Goal: Find specific page/section: Find specific page/section

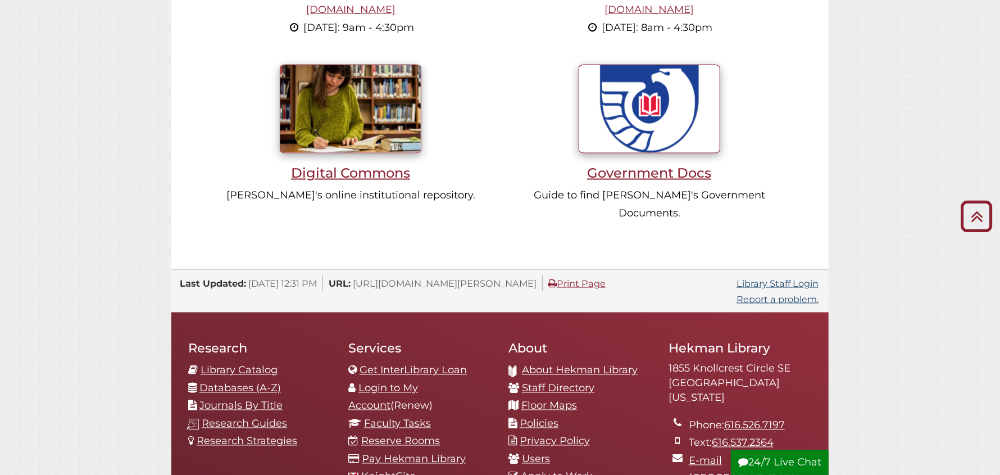
scroll to position [1123, 0]
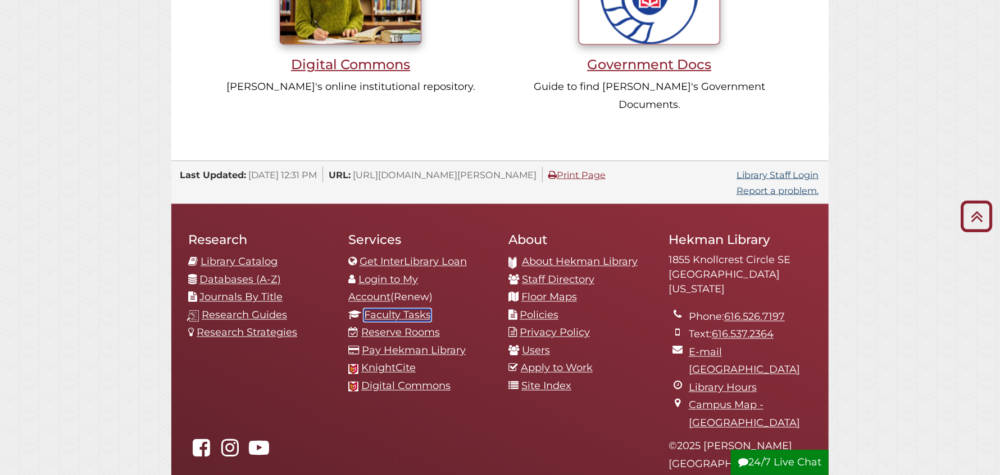
click at [389, 309] on link "Faculty Tasks" at bounding box center [397, 315] width 67 height 12
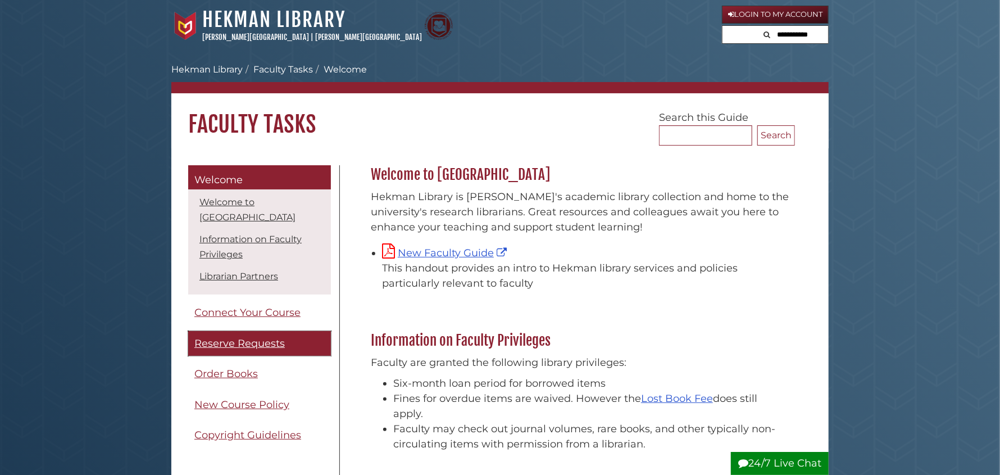
click at [249, 348] on span "Reserve Requests" at bounding box center [239, 343] width 90 height 12
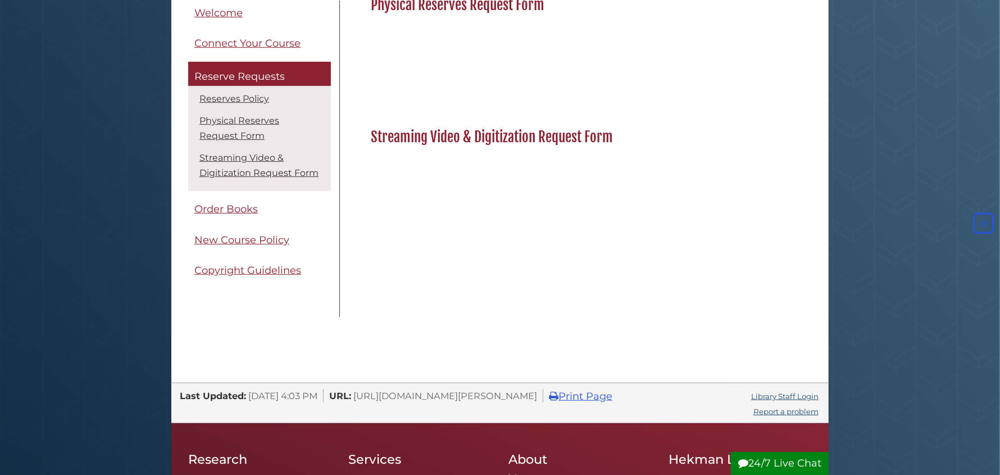
scroll to position [389, 0]
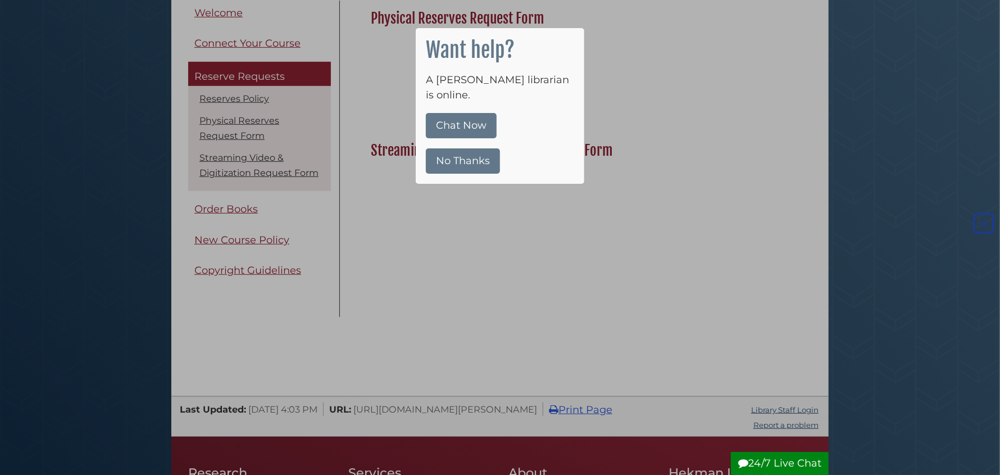
click at [450, 148] on button "No Thanks" at bounding box center [463, 160] width 74 height 25
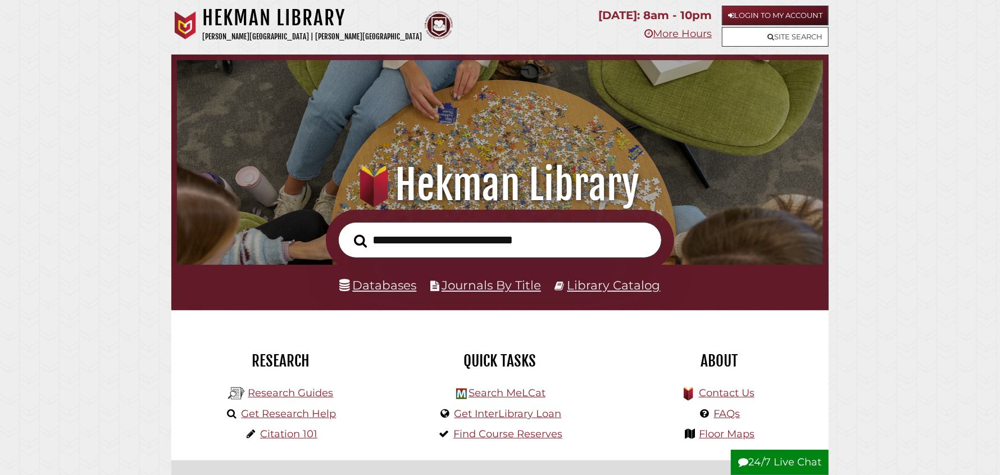
scroll to position [213, 640]
type input "**********"
click at [348, 231] on button "Search" at bounding box center [360, 241] width 24 height 20
